Goal: Transaction & Acquisition: Purchase product/service

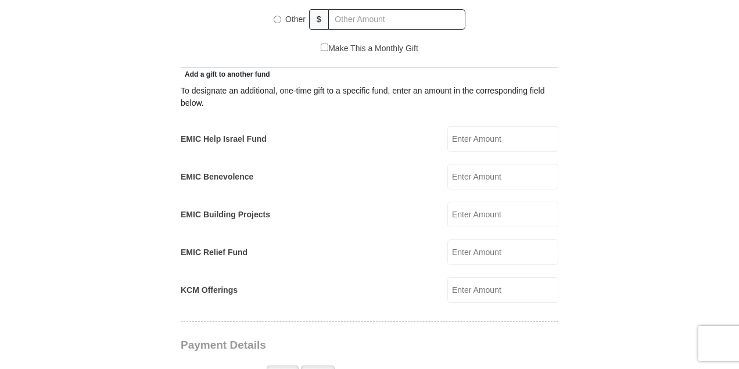
scroll to position [649, 0]
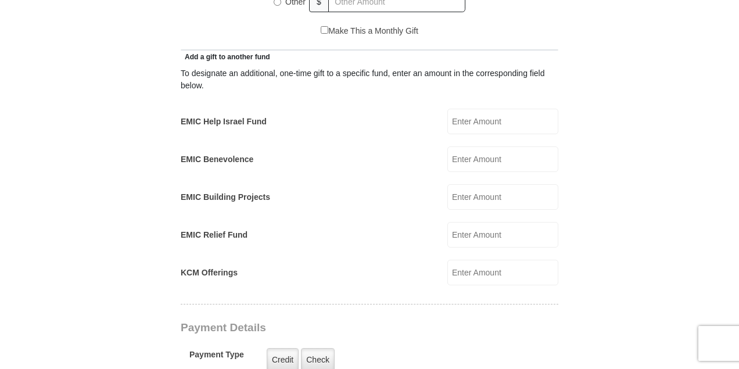
click at [515, 112] on input "EMIC Help Israel Fund" at bounding box center [502, 122] width 111 height 26
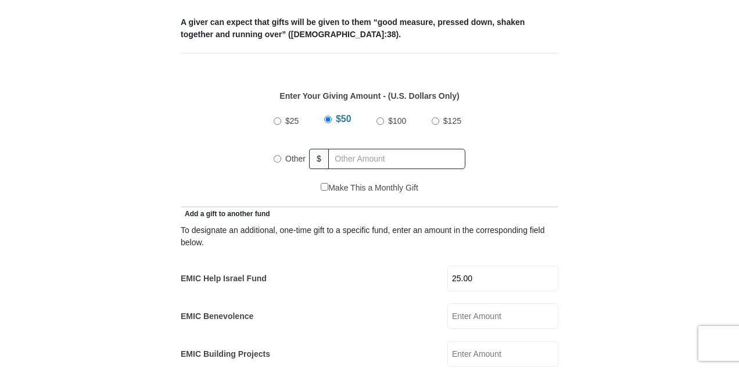
scroll to position [486, 0]
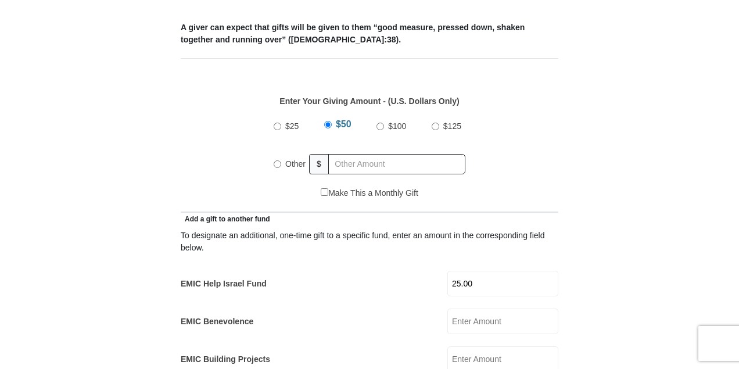
type input "25.00"
click at [382, 123] on input "$100" at bounding box center [381, 127] width 8 height 8
radio input "true"
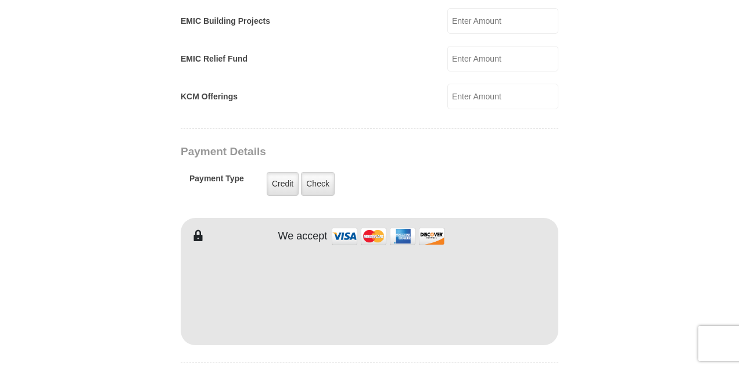
scroll to position [826, 0]
click at [318, 171] on label "Check" at bounding box center [318, 183] width 34 height 24
click at [0, 0] on input "Check" at bounding box center [0, 0] width 0 height 0
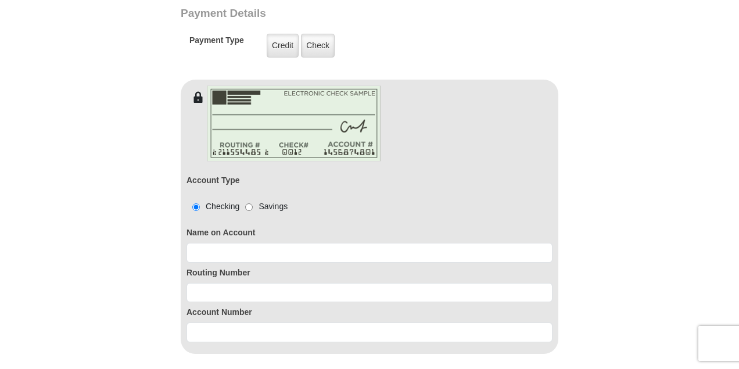
scroll to position [970, 0]
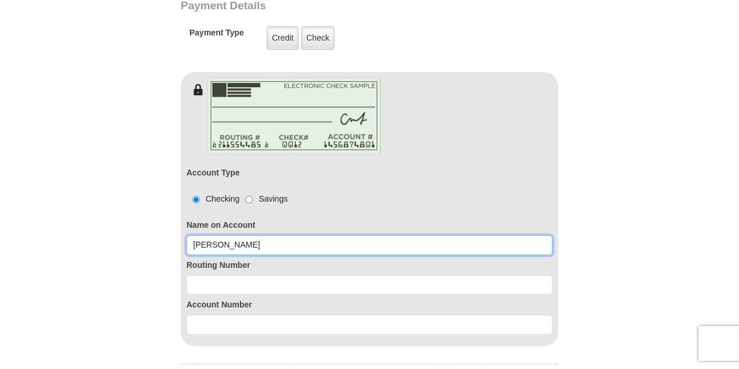
type input "[PERSON_NAME]"
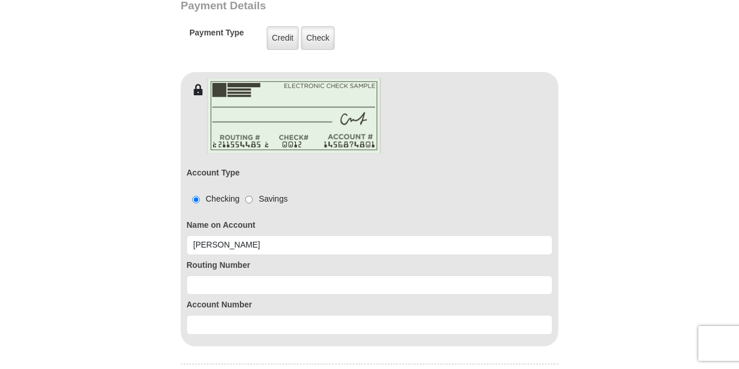
type input "[PERSON_NAME]"
type input "[EMAIL_ADDRESS][DOMAIN_NAME]"
type input "[STREET_ADDRESS]"
type input "[PERSON_NAME]"
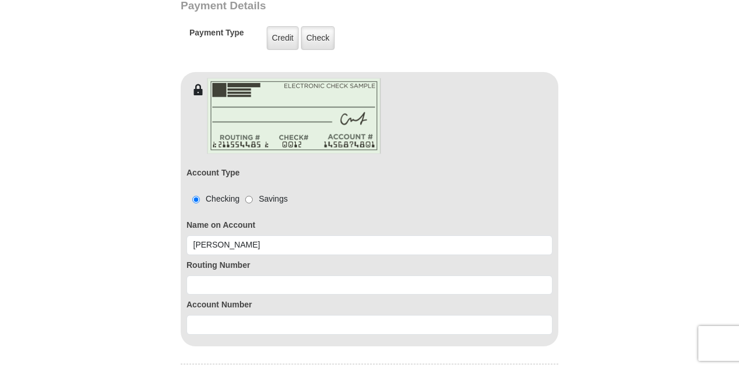
select select "GA"
type input "31750"
type input "2294234237"
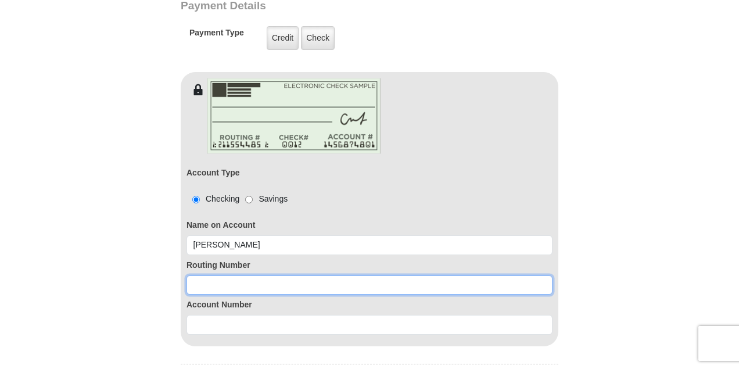
click at [263, 275] on input at bounding box center [370, 285] width 366 height 20
type input "061202672"
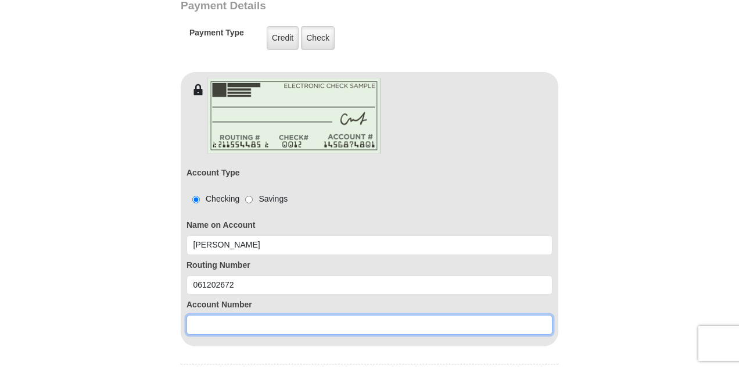
click at [234, 318] on input at bounding box center [370, 325] width 366 height 20
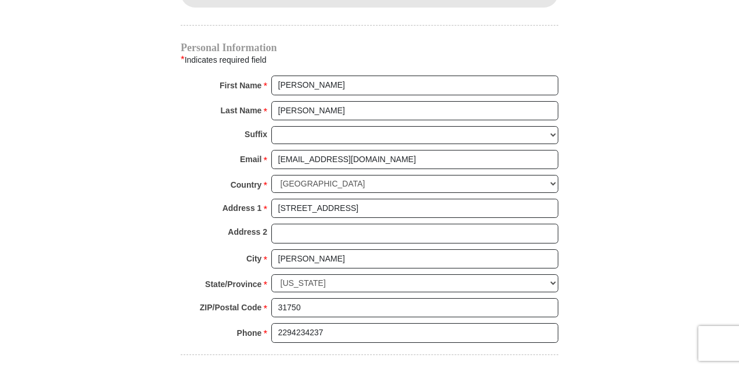
scroll to position [1311, 0]
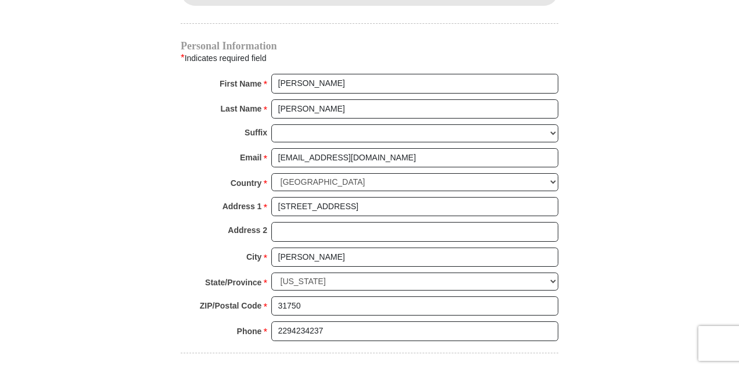
type input "321501"
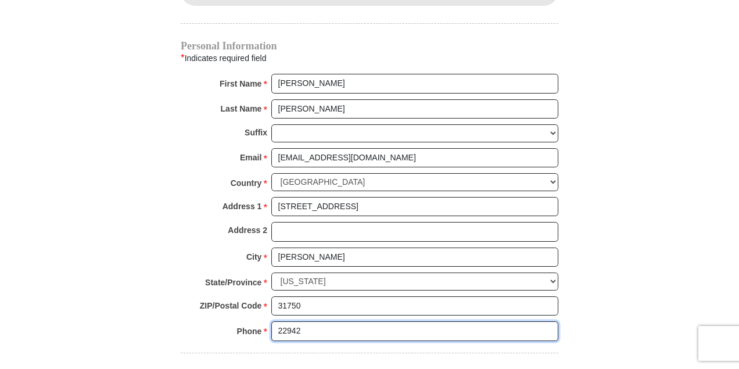
type input "2294"
type input "2294257793"
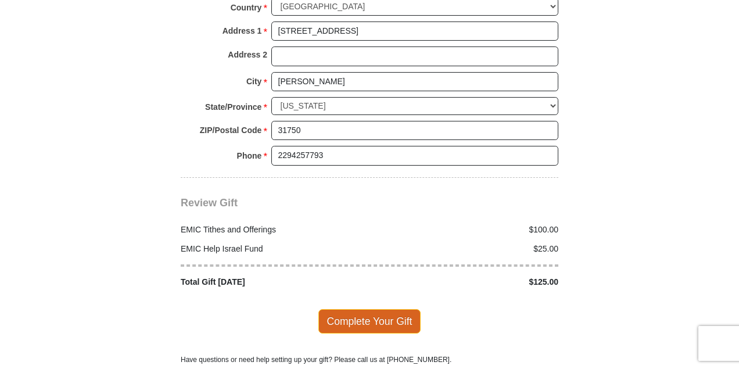
scroll to position [1491, 0]
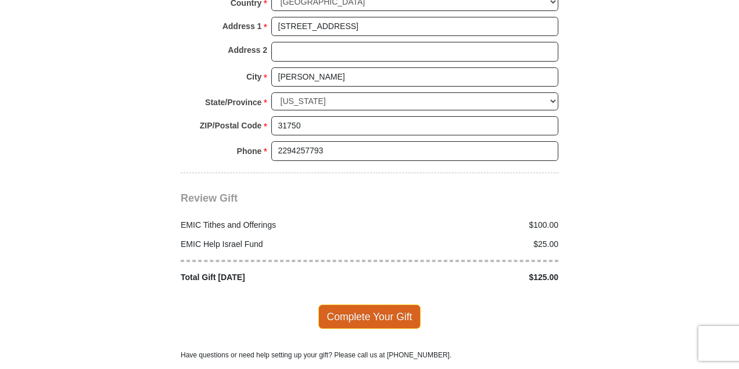
click at [379, 305] on span "Complete Your Gift" at bounding box center [369, 317] width 103 height 24
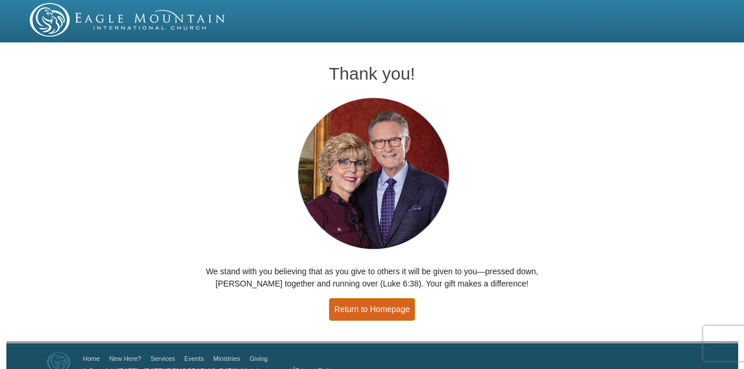
click at [378, 302] on link "Return to Homepage" at bounding box center [372, 309] width 86 height 23
